Goal: Task Accomplishment & Management: Use online tool/utility

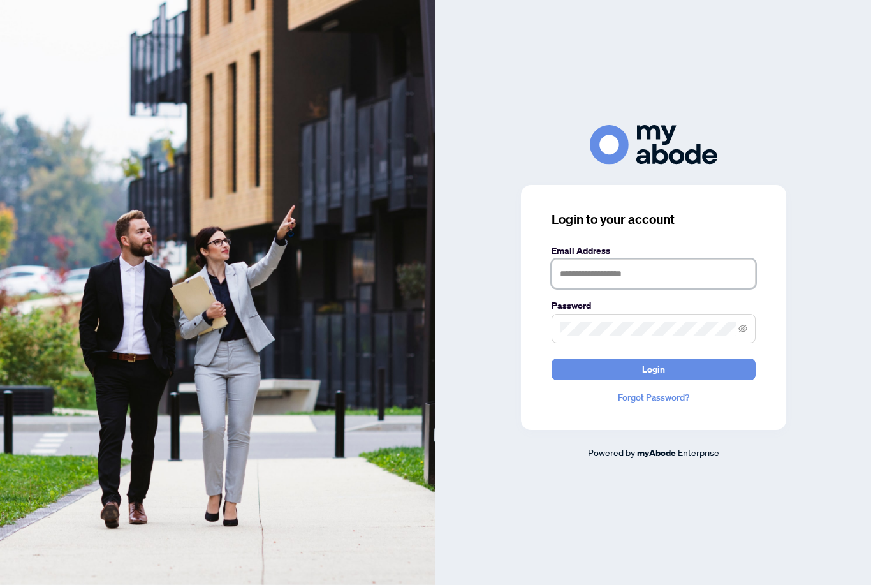
type input "**********"
click at [653, 380] on button "Login" at bounding box center [654, 370] width 204 height 22
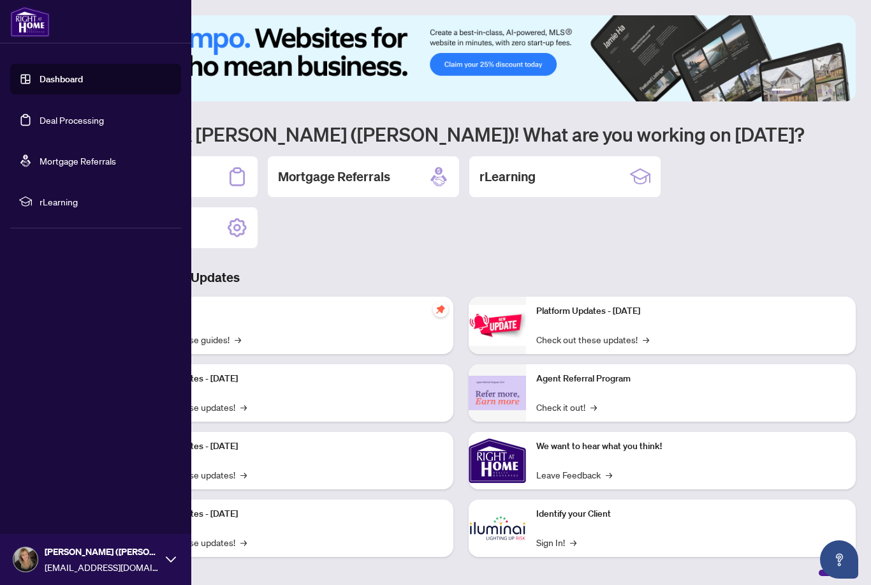
click at [52, 114] on link "Deal Processing" at bounding box center [72, 119] width 64 height 11
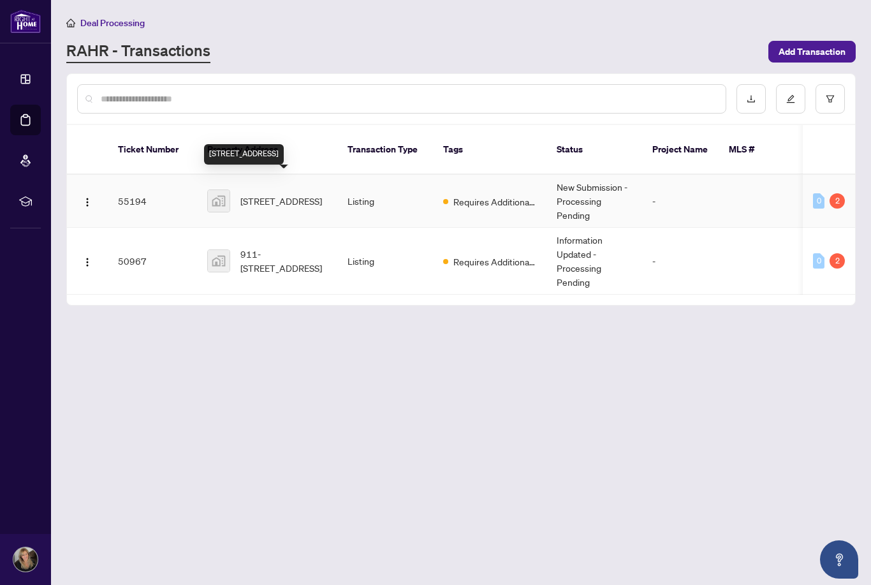
click at [304, 194] on span "[STREET_ADDRESS]" at bounding box center [282, 201] width 82 height 14
